Goal: Transaction & Acquisition: Book appointment/travel/reservation

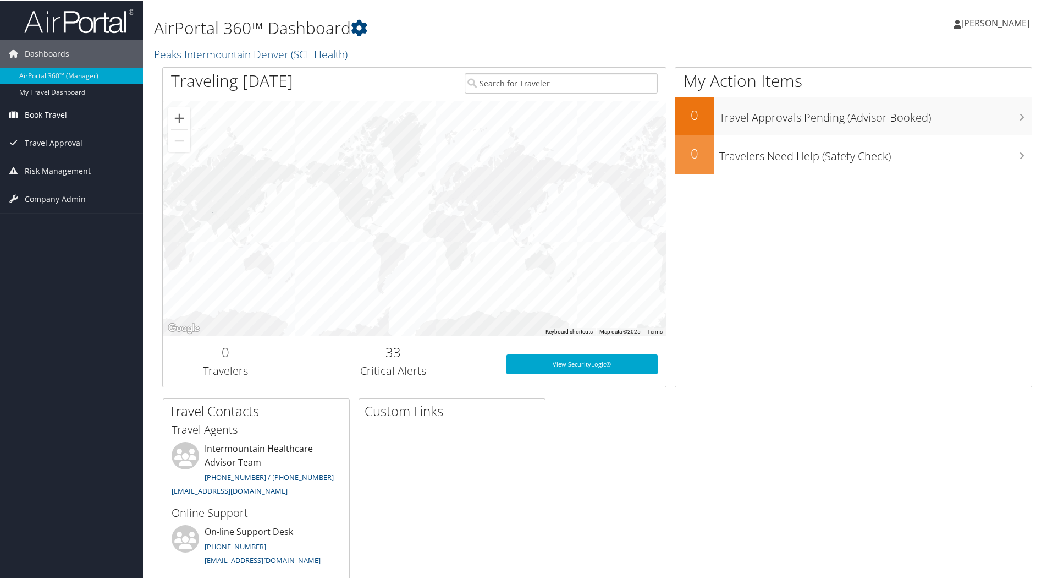
click at [35, 114] on span "Book Travel" at bounding box center [46, 114] width 42 height 28
click at [50, 151] on link "Book/Manage Online Trips" at bounding box center [71, 152] width 143 height 17
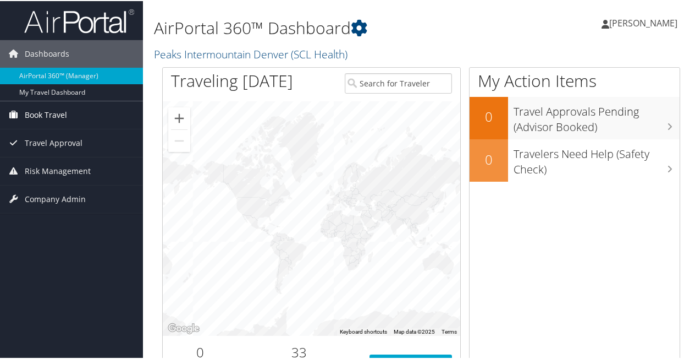
click at [57, 113] on span "Book Travel" at bounding box center [46, 114] width 42 height 28
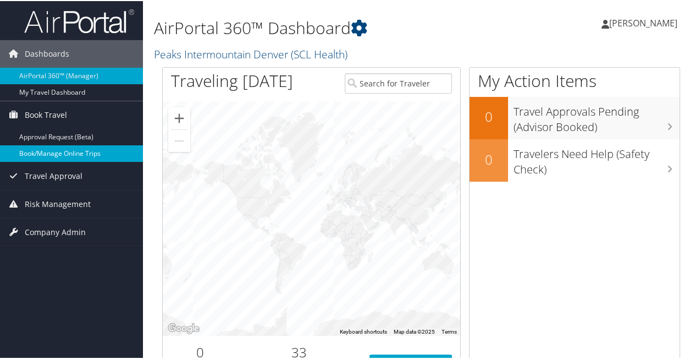
click at [59, 151] on link "Book/Manage Online Trips" at bounding box center [71, 152] width 143 height 17
